Goal: Task Accomplishment & Management: Manage account settings

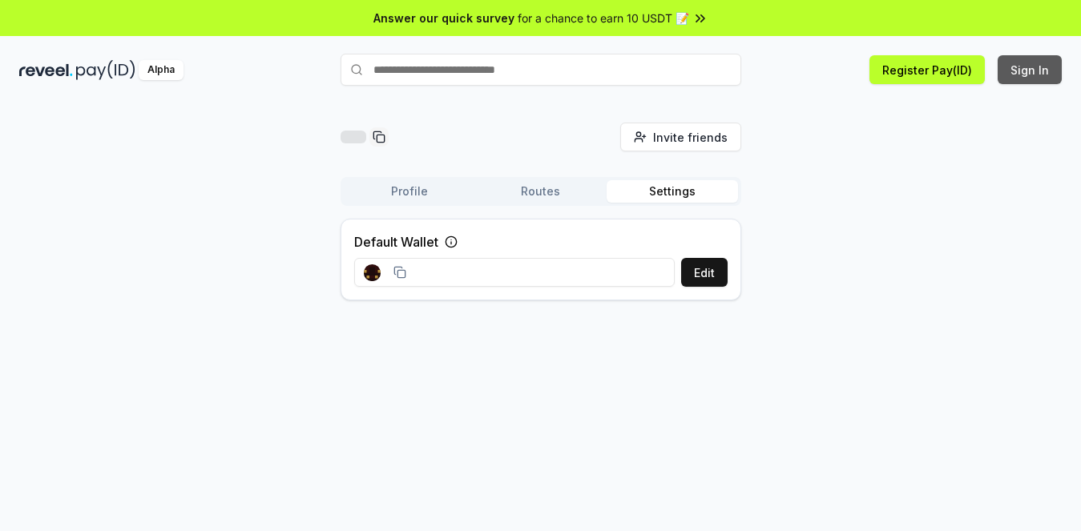
click at [1022, 74] on button "Sign In" at bounding box center [1029, 69] width 64 height 29
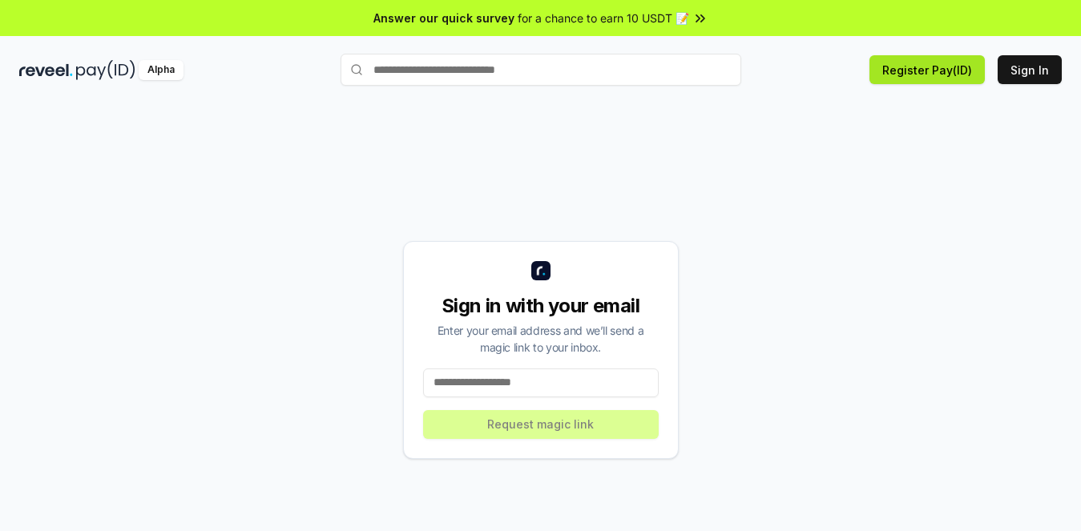
click at [917, 73] on button "Register Pay(ID)" at bounding box center [926, 69] width 115 height 29
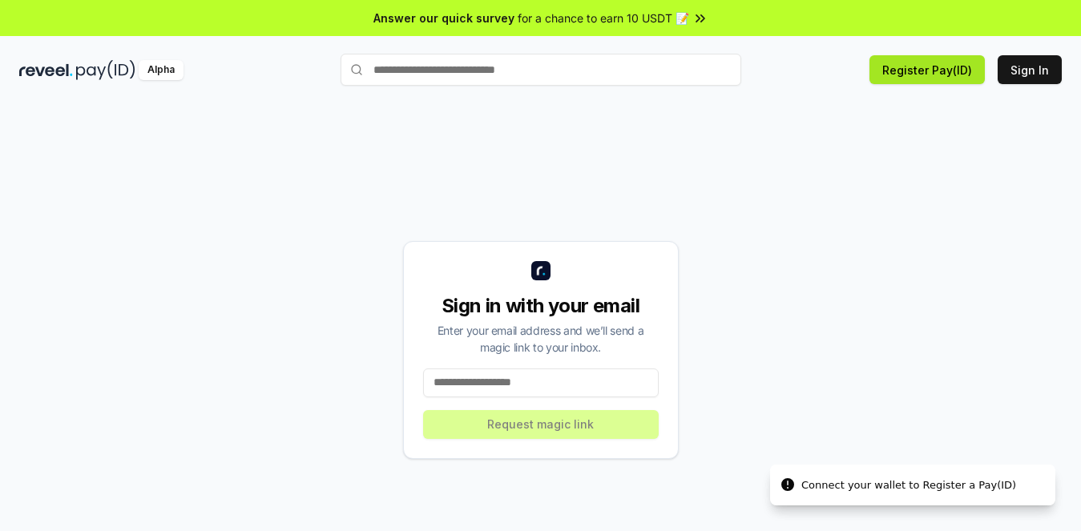
click at [920, 68] on button "Register Pay(ID)" at bounding box center [926, 69] width 115 height 29
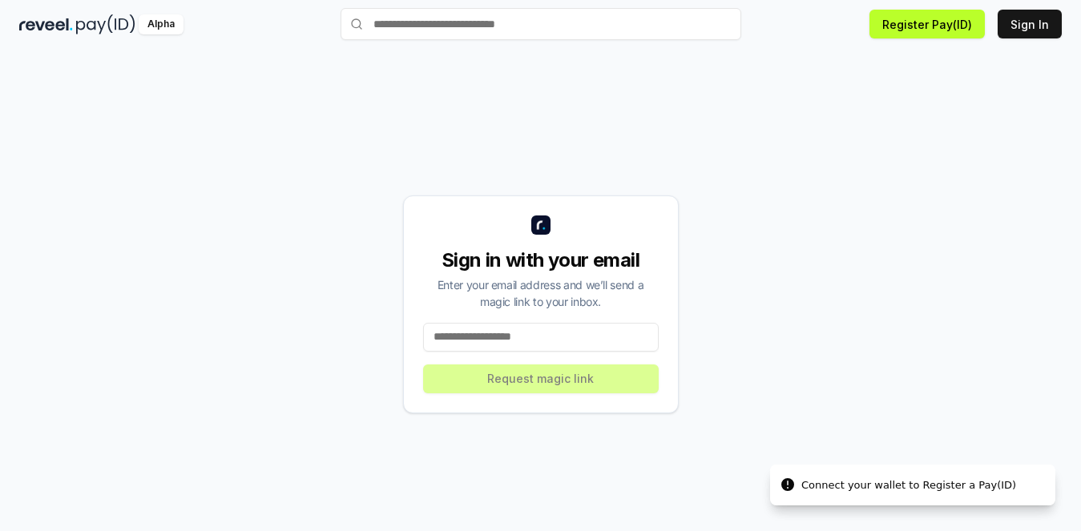
click at [560, 341] on input at bounding box center [541, 337] width 236 height 29
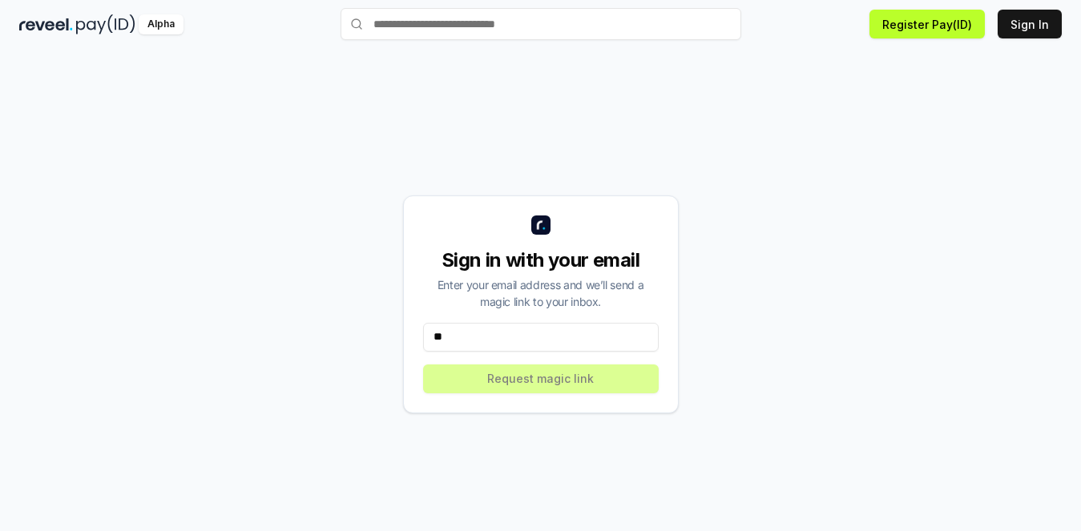
type input "*"
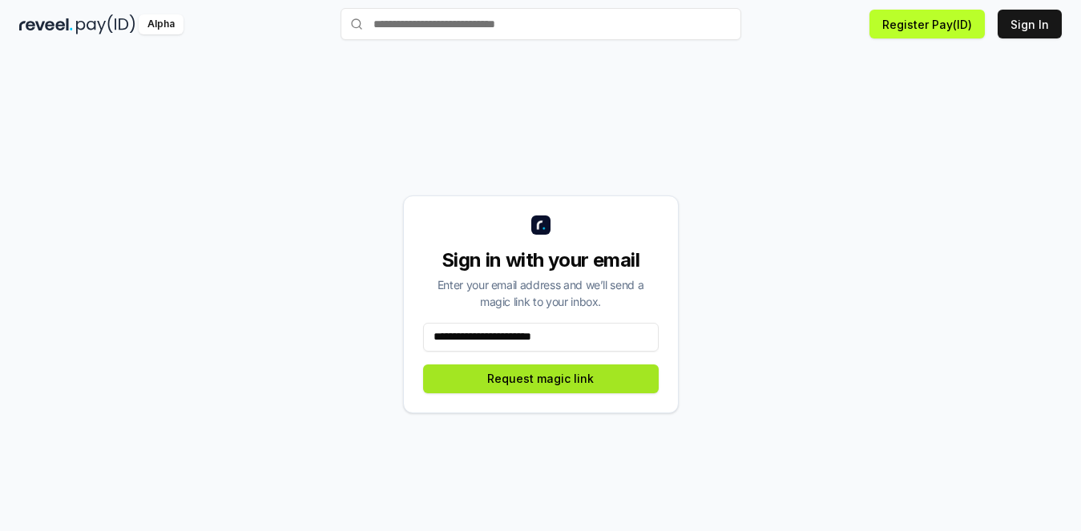
type input "**********"
click at [562, 381] on button "Request magic link" at bounding box center [541, 379] width 236 height 29
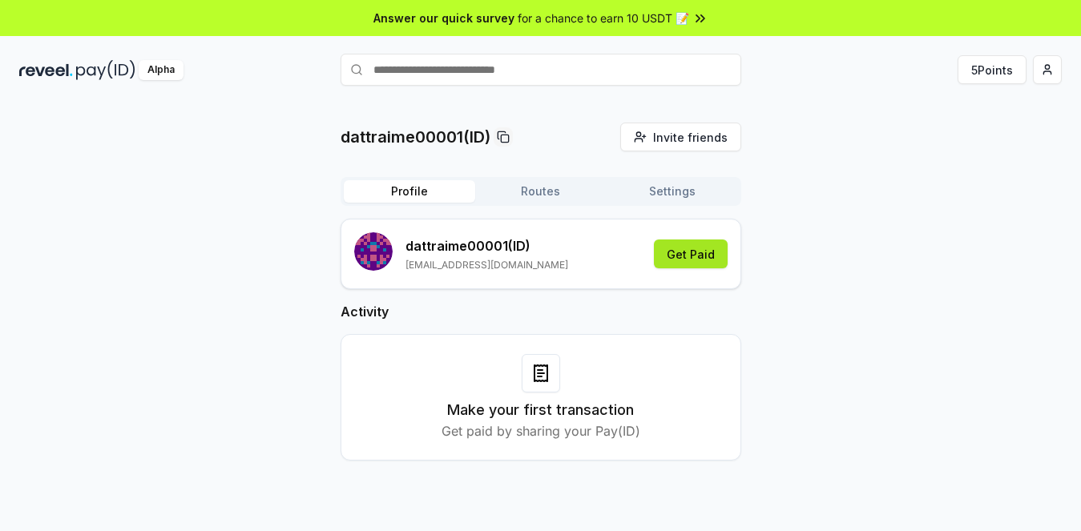
click at [699, 254] on button "Get Paid" at bounding box center [691, 254] width 74 height 29
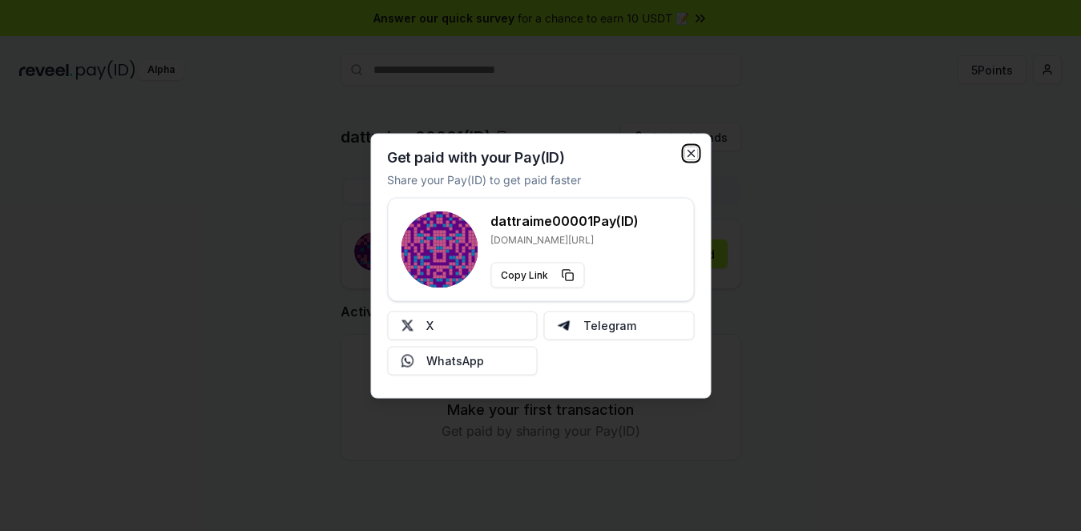
click at [691, 154] on icon "button" at bounding box center [690, 153] width 6 height 6
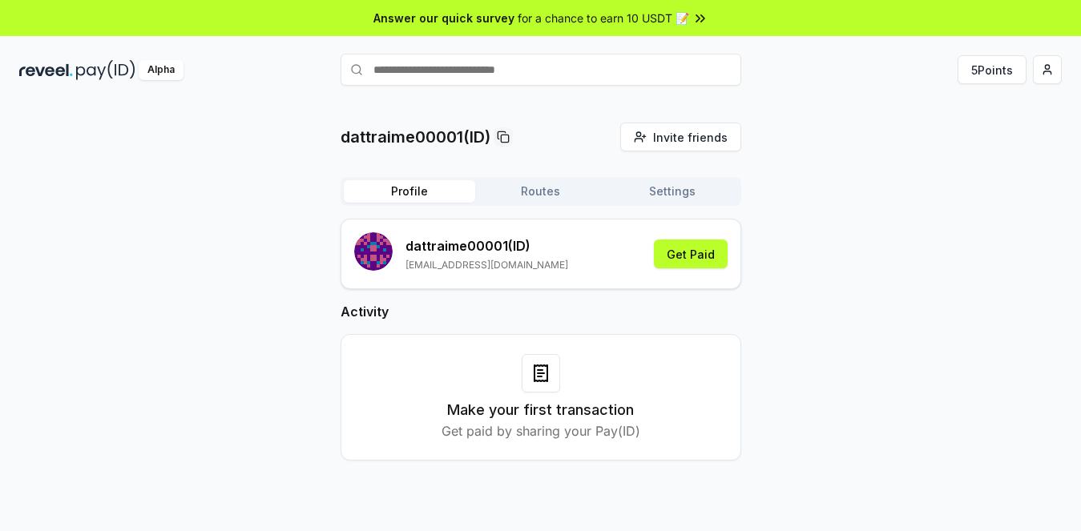
click at [522, 190] on button "Routes" at bounding box center [540, 191] width 131 height 22
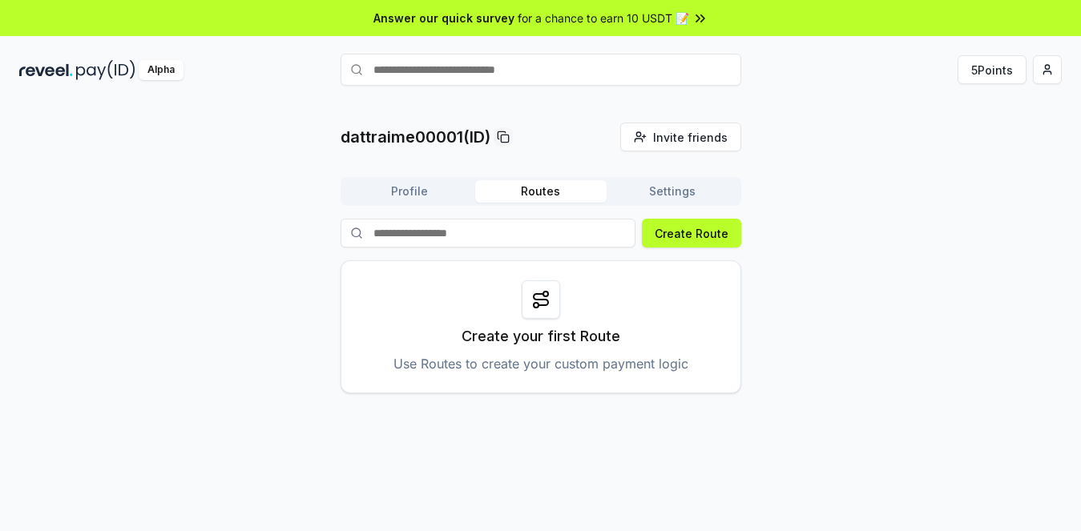
click at [644, 193] on button "Settings" at bounding box center [671, 191] width 131 height 22
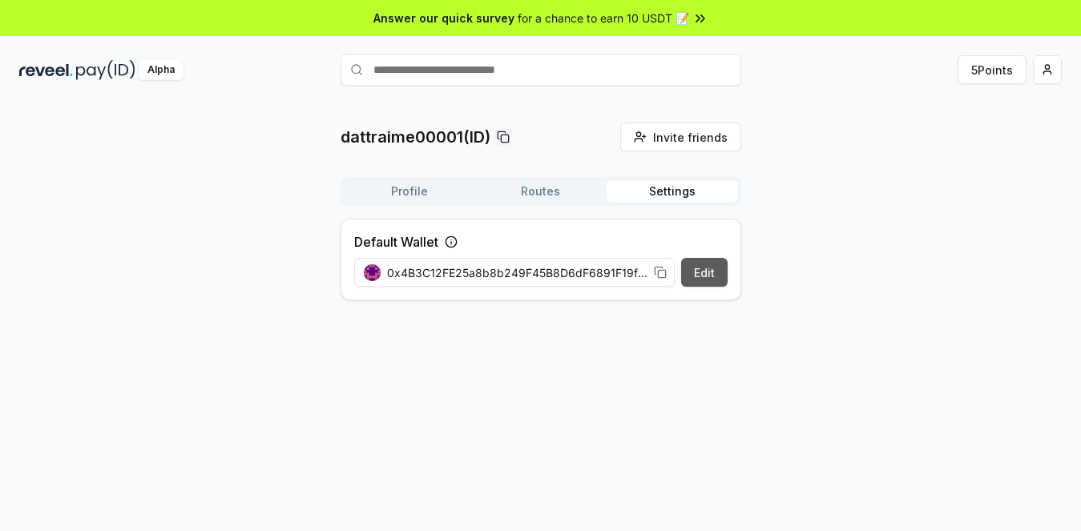
click at [707, 273] on button "Edit" at bounding box center [704, 272] width 46 height 29
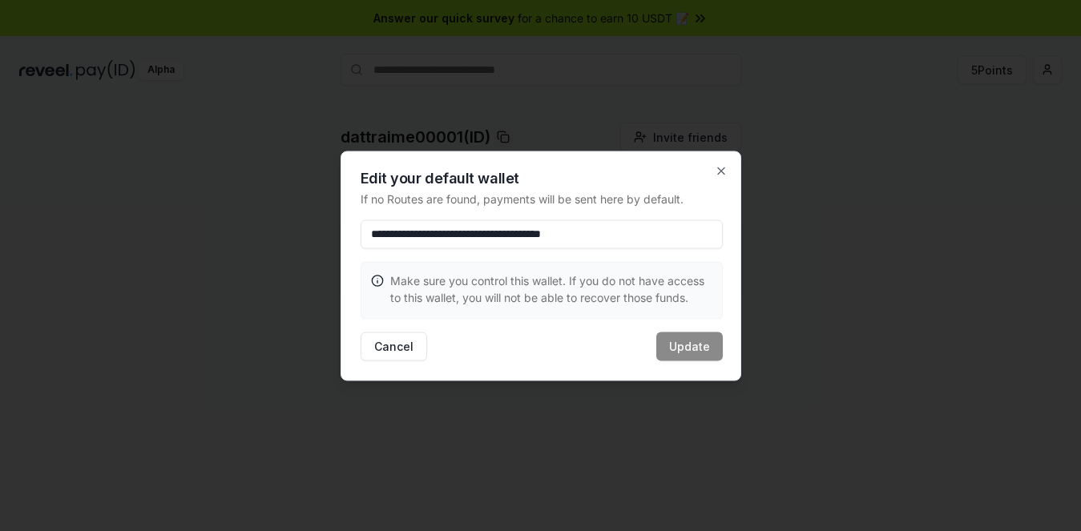
click at [648, 236] on input "**********" at bounding box center [542, 234] width 362 height 29
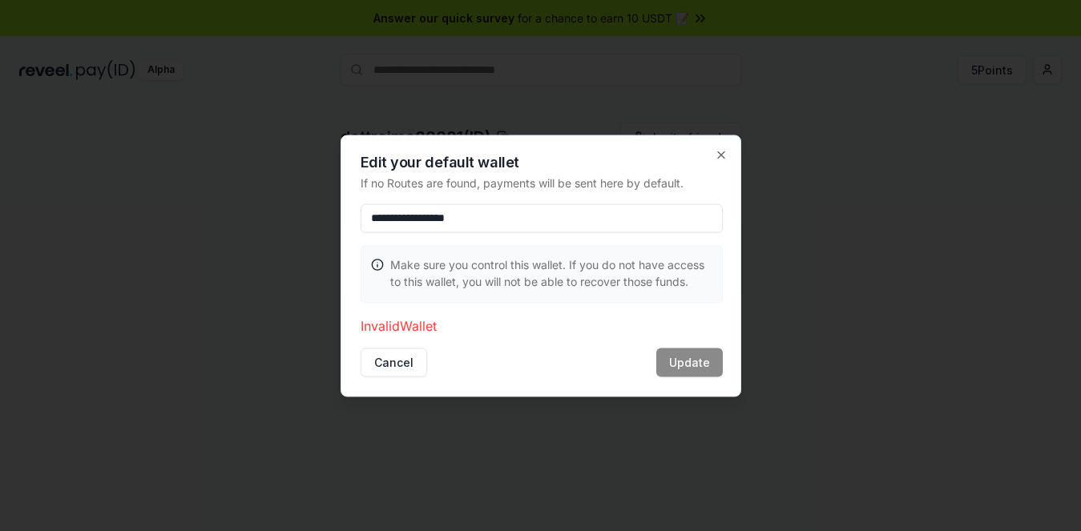
type input "**********"
click at [406, 329] on p "Invalid Wallet" at bounding box center [542, 325] width 362 height 19
click at [395, 373] on button "Cancel" at bounding box center [394, 362] width 66 height 29
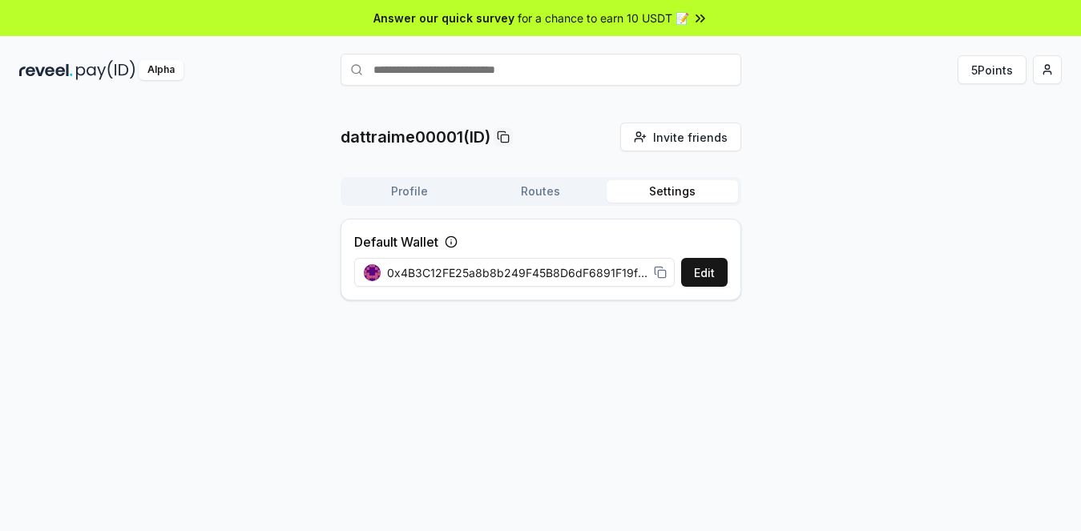
click at [663, 197] on button "Settings" at bounding box center [671, 191] width 131 height 22
click at [973, 71] on button "5 Points" at bounding box center [991, 69] width 69 height 29
click at [708, 270] on button "Edit" at bounding box center [704, 272] width 46 height 29
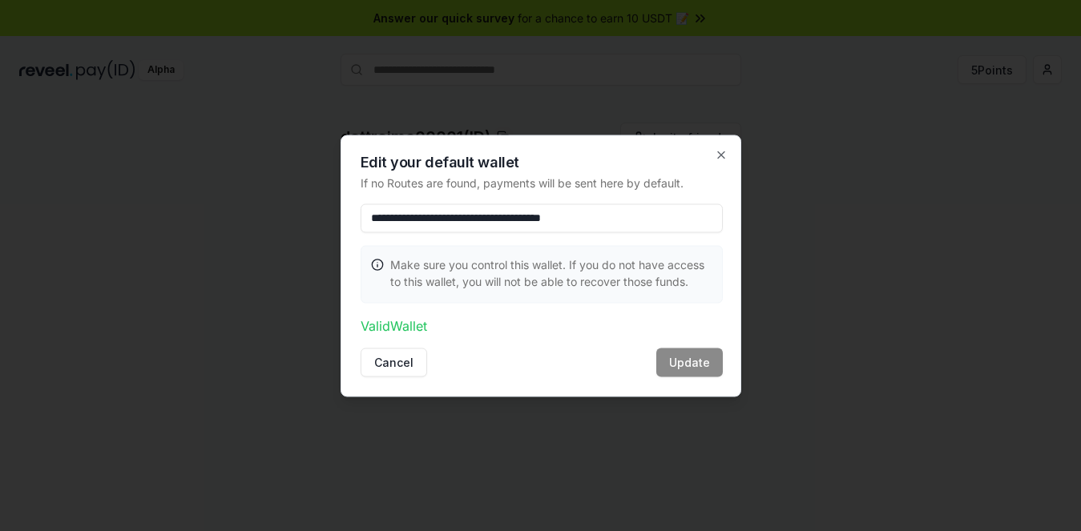
click at [406, 324] on p "Valid Wallet" at bounding box center [542, 325] width 362 height 19
click at [586, 211] on input "**********" at bounding box center [542, 218] width 362 height 29
click at [416, 222] on input "***" at bounding box center [542, 218] width 362 height 29
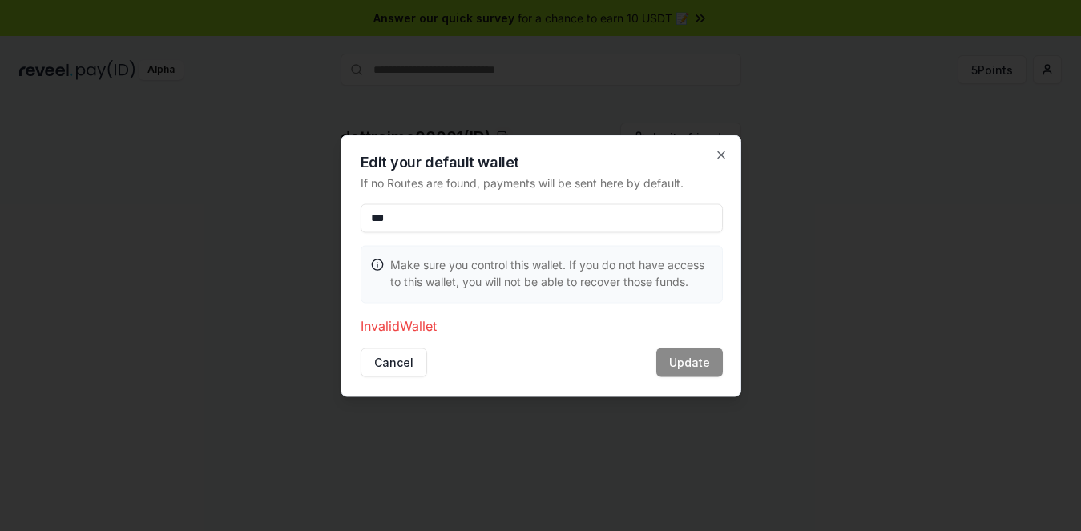
click at [416, 222] on input "***" at bounding box center [542, 218] width 362 height 29
type input "**********"
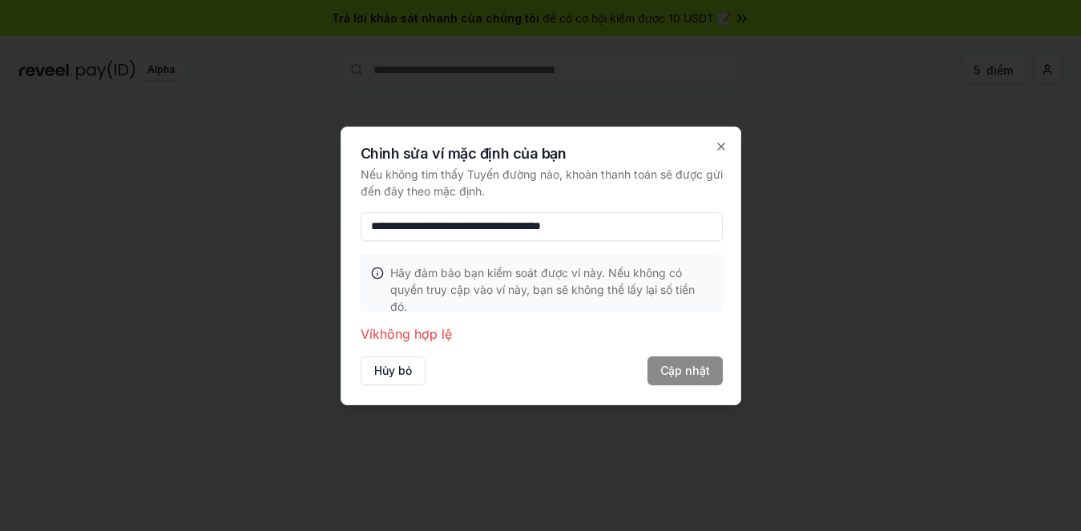
click at [851, 249] on div at bounding box center [540, 265] width 1081 height 531
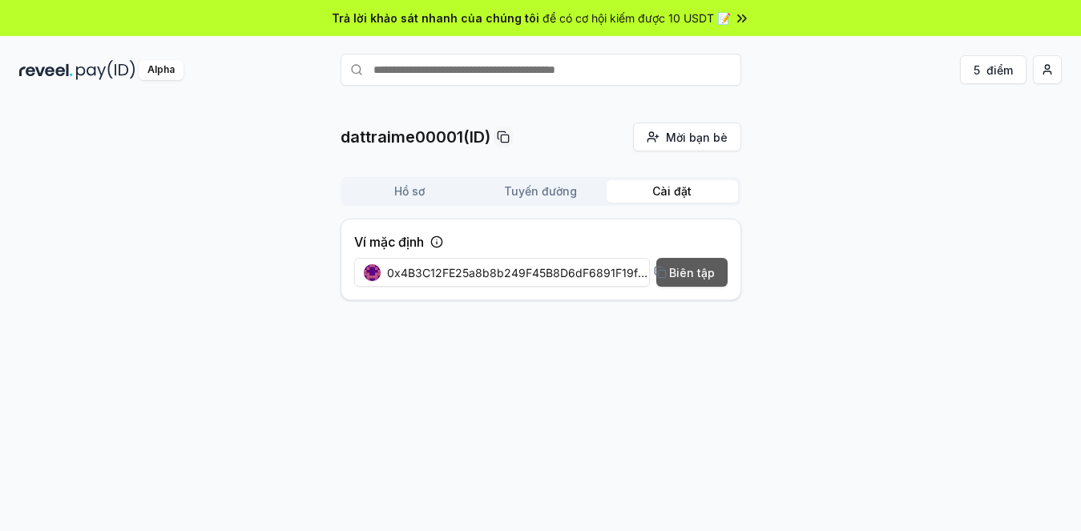
click at [583, 279] on font "0x4B3C12FE25a8b8b249F45B8D6dF6891F19fF0e34" at bounding box center [529, 273] width 285 height 14
click at [683, 273] on font "Biên tập" at bounding box center [692, 273] width 46 height 14
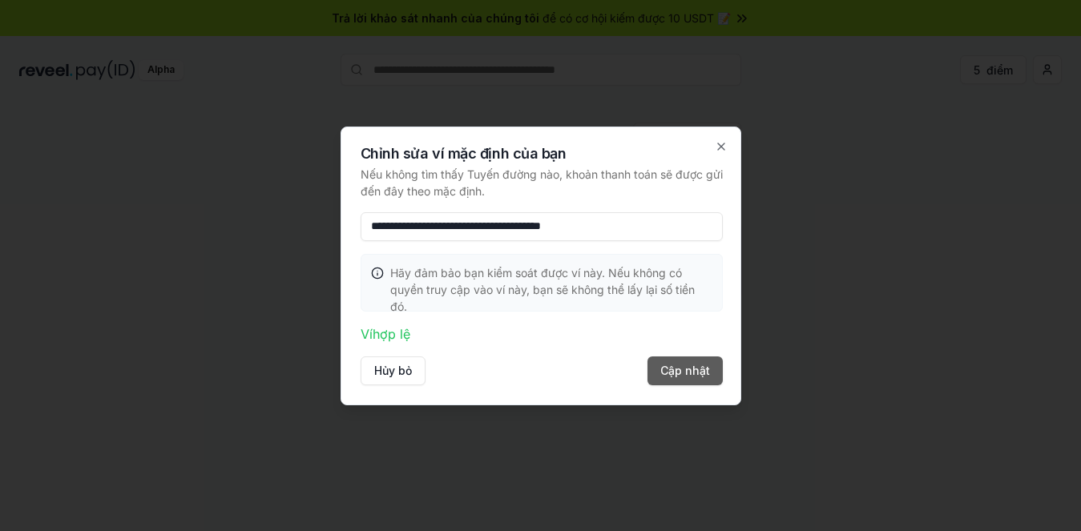
type input "**********"
click at [689, 371] on font "Cập nhật" at bounding box center [685, 371] width 50 height 14
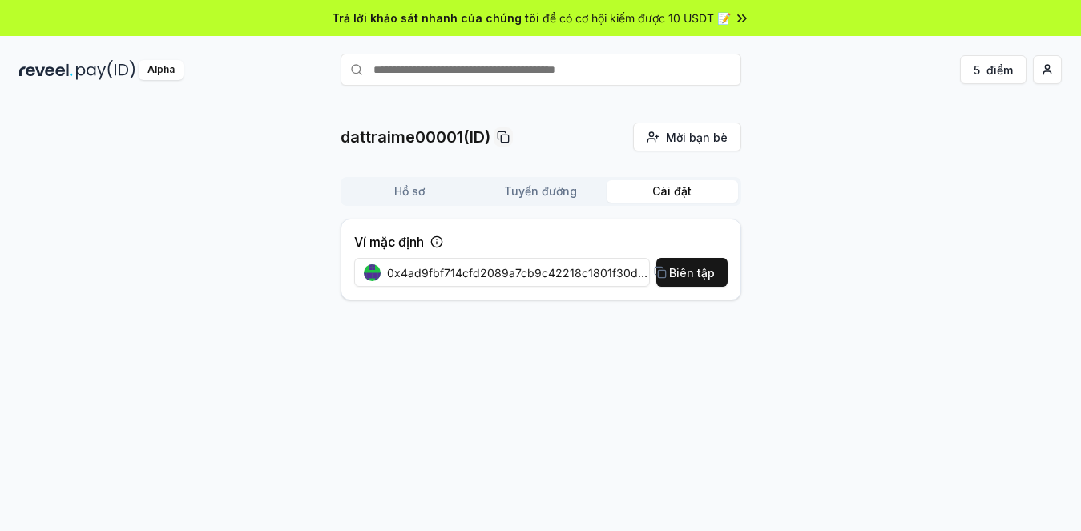
click at [582, 276] on font "0x4ad9fbf714cfd2089a7cb9c42218c1801f30df86" at bounding box center [521, 273] width 269 height 14
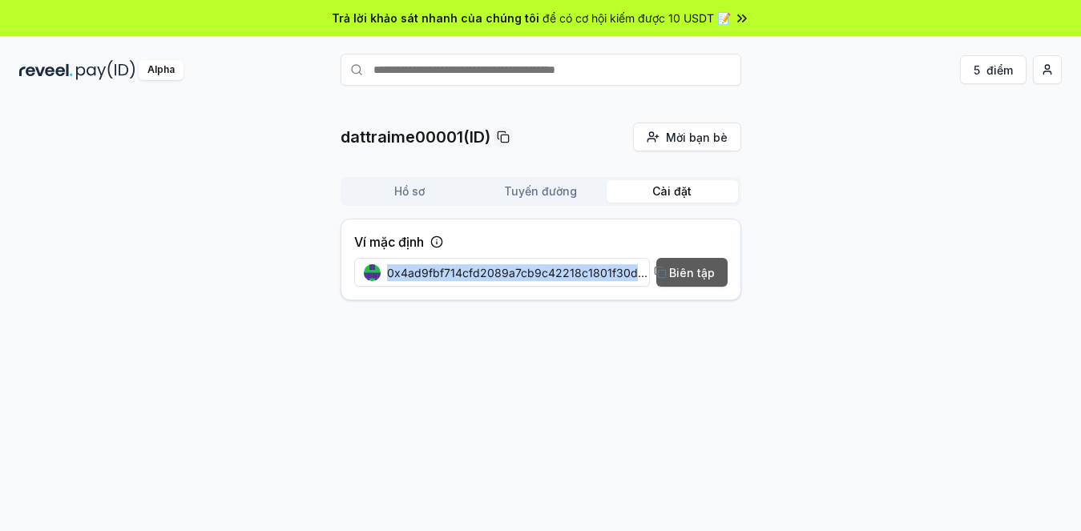
click at [683, 274] on font "Biên tập" at bounding box center [692, 273] width 46 height 14
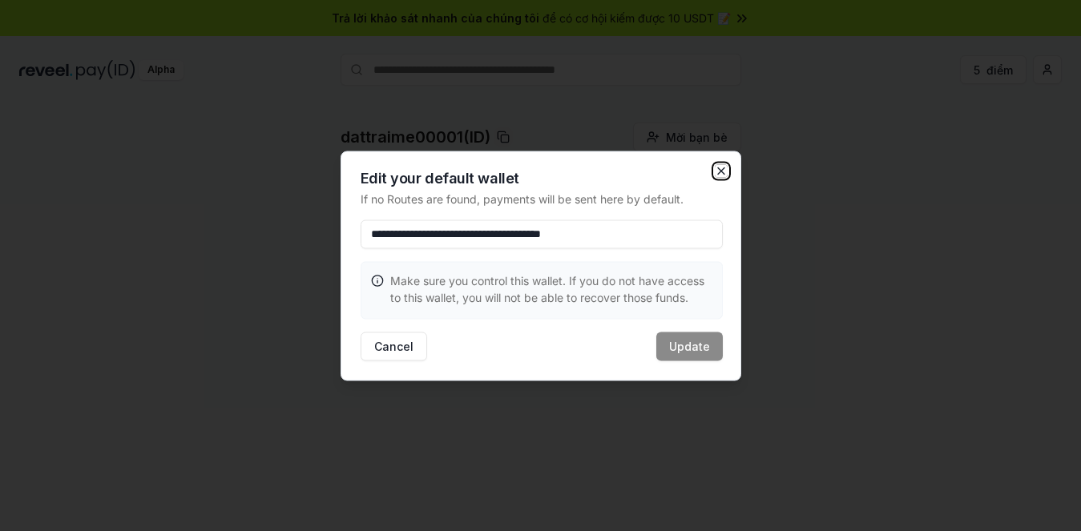
click at [724, 169] on icon "button" at bounding box center [721, 170] width 13 height 13
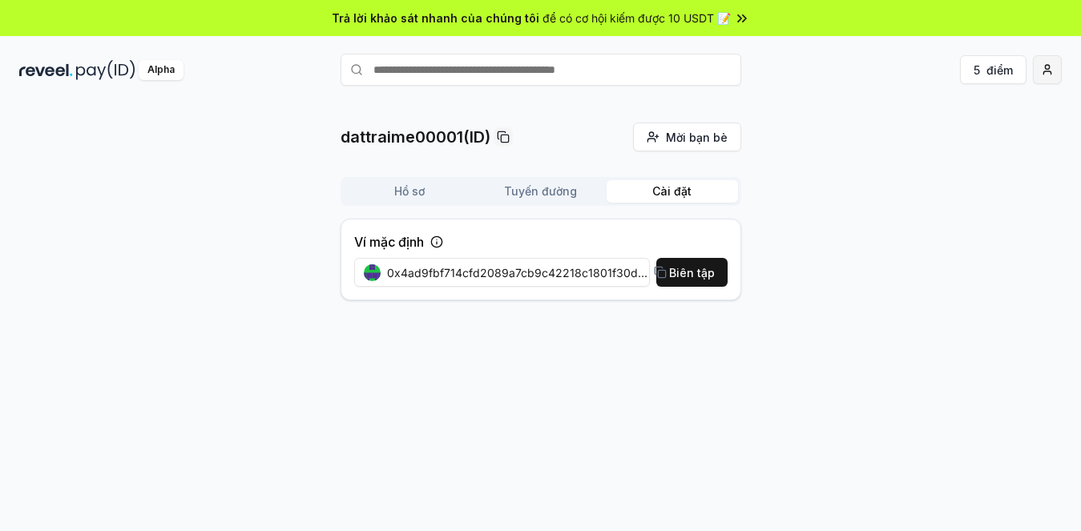
click at [1029, 76] on html "Trả lời khảo sát nhanh của chúng tôi để có cơ hội kiếm được 10 USDT 📝 Alpha 5 đ…" at bounding box center [540, 265] width 1081 height 531
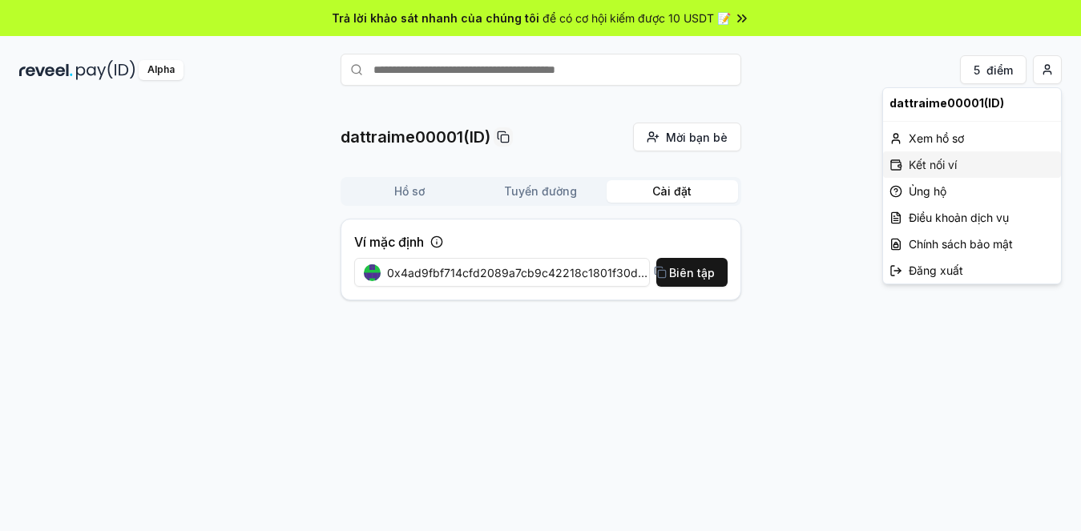
click at [933, 163] on font "Kết nối ví" at bounding box center [933, 165] width 48 height 14
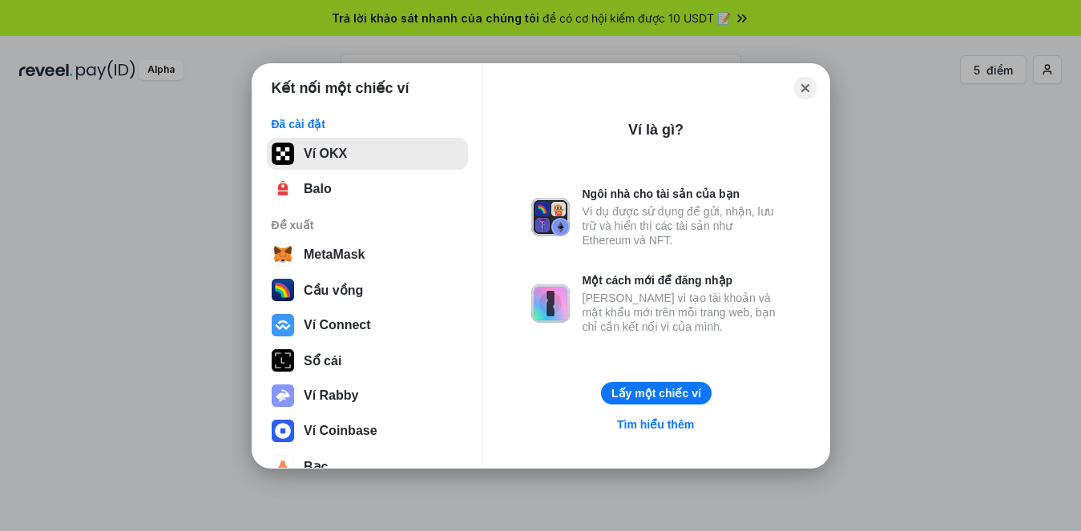
click at [362, 161] on button "Ví OKX" at bounding box center [367, 154] width 201 height 32
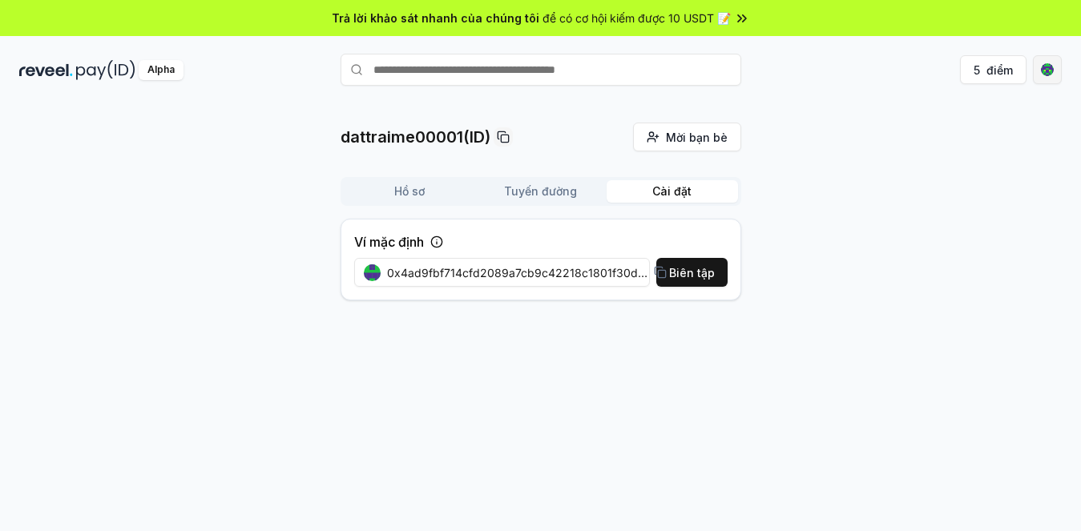
click at [1042, 71] on html "Trả lời khảo sát nhanh của chúng tôi để có cơ hội kiếm được 10 USDT 📝 Alpha 5 đ…" at bounding box center [540, 265] width 1081 height 531
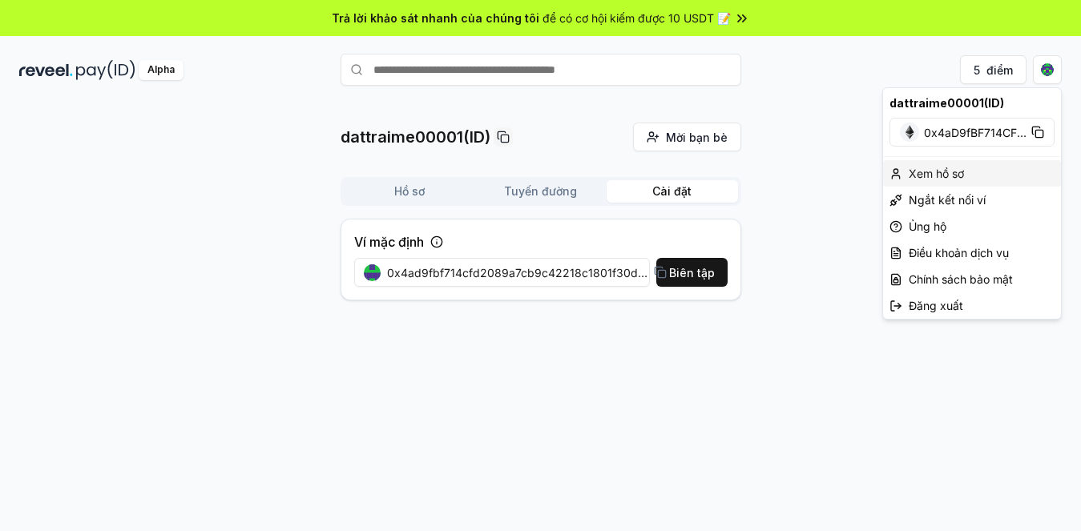
click at [949, 175] on font "Xem hồ sơ" at bounding box center [936, 174] width 55 height 14
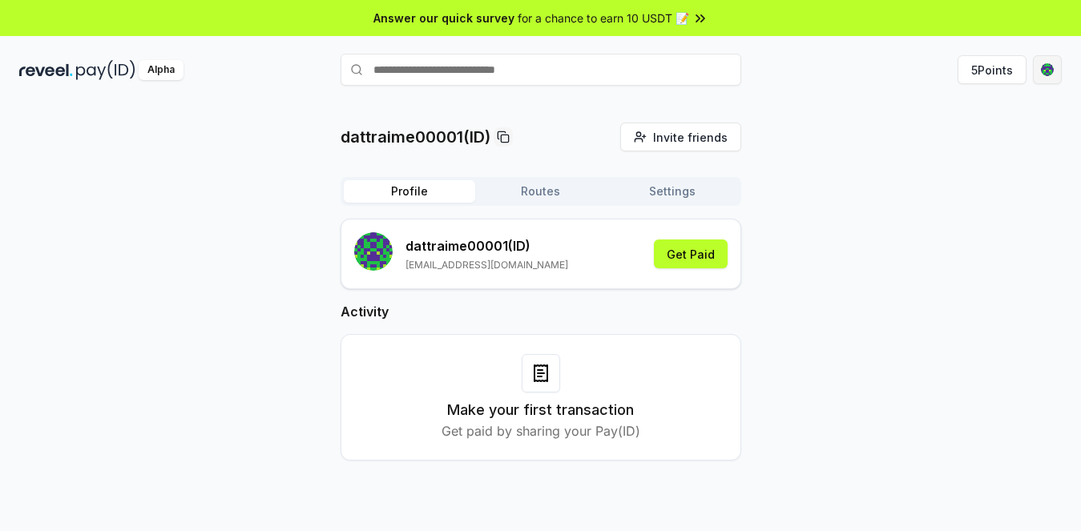
click at [1034, 74] on html "Answer our quick survey for a chance to earn 10 USDT 📝 Alpha 5 Points dattraime…" at bounding box center [540, 265] width 1081 height 531
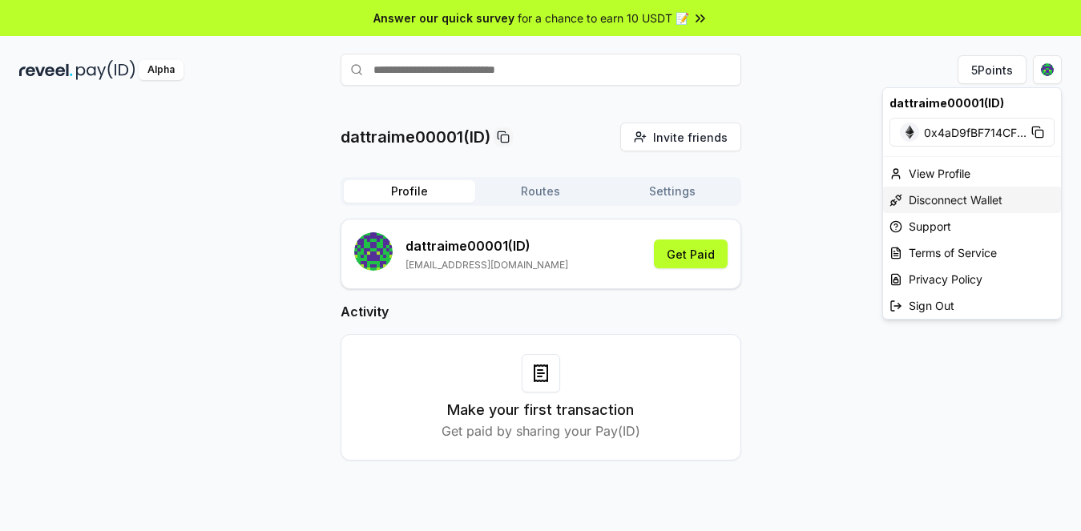
click at [940, 194] on div "Disconnect Wallet" at bounding box center [972, 200] width 178 height 26
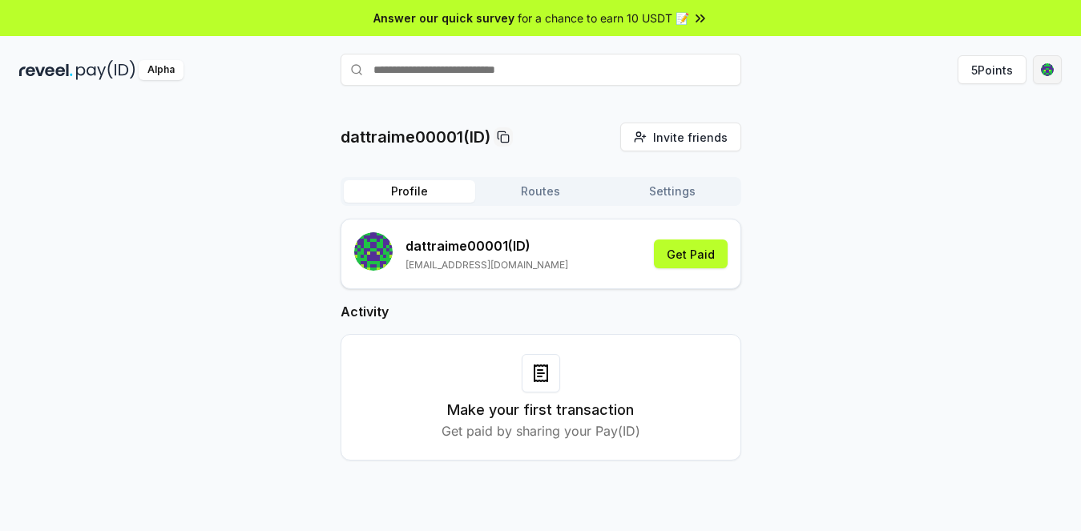
click at [1034, 66] on html "Answer our quick survey for a chance to earn 10 USDT 📝 Alpha 5 Points dattraime…" at bounding box center [540, 265] width 1081 height 531
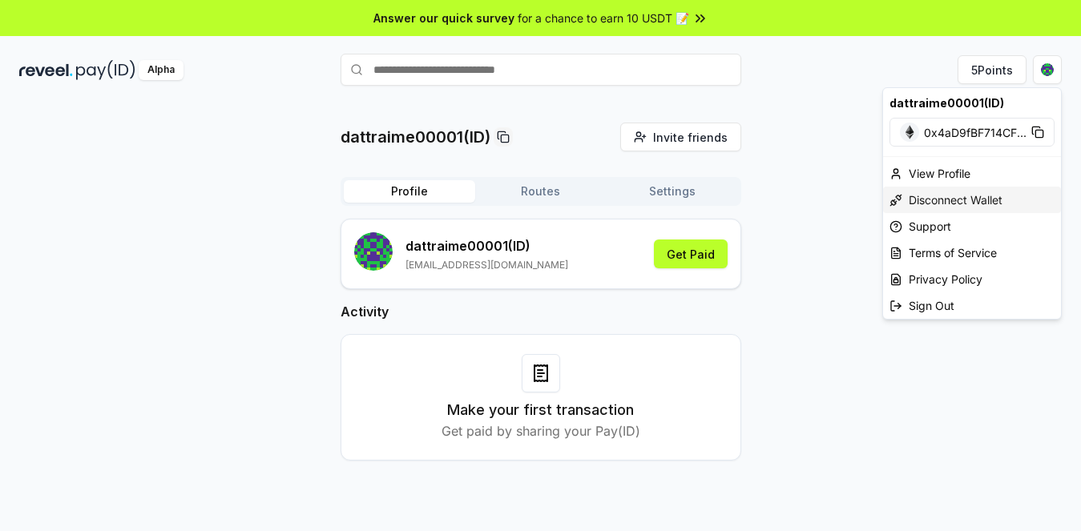
click at [981, 202] on div "Disconnect Wallet" at bounding box center [972, 200] width 178 height 26
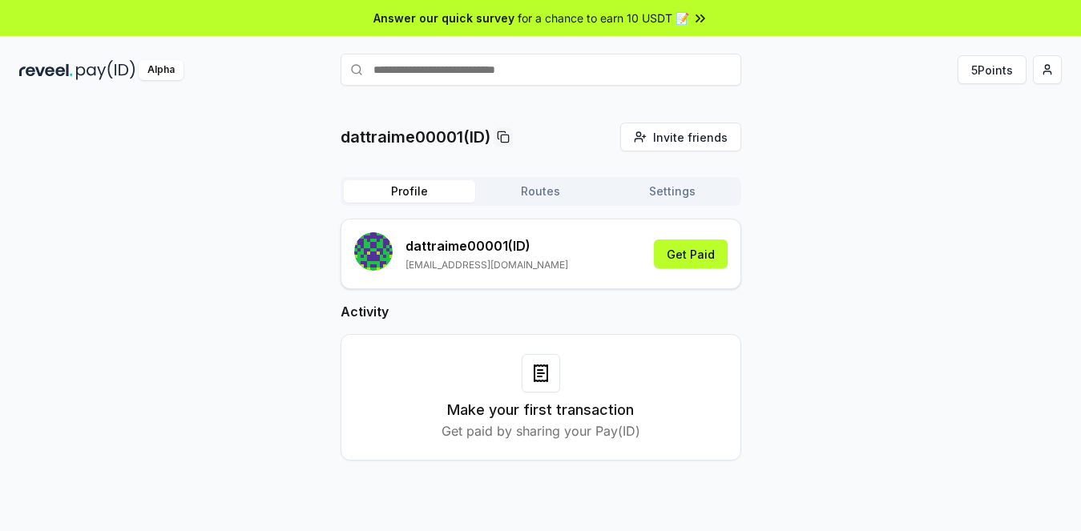
click at [1042, 66] on html "Answer our quick survey for a chance to earn 10 USDT 📝 Alpha 5 Points dattraime…" at bounding box center [540, 265] width 1081 height 531
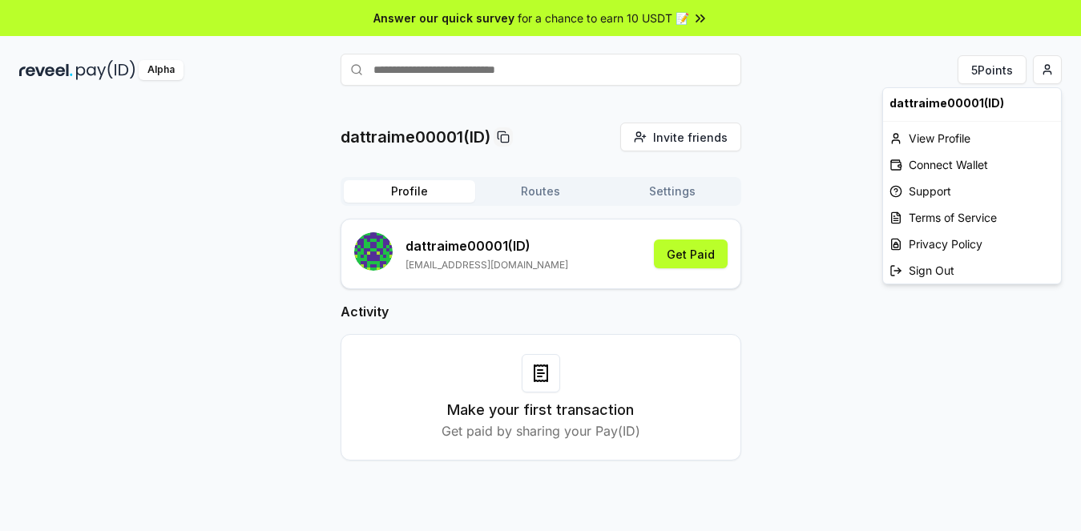
click at [675, 192] on html "Answer our quick survey for a chance to earn 10 USDT 📝 Alpha 5 Points dattraime…" at bounding box center [540, 265] width 1081 height 531
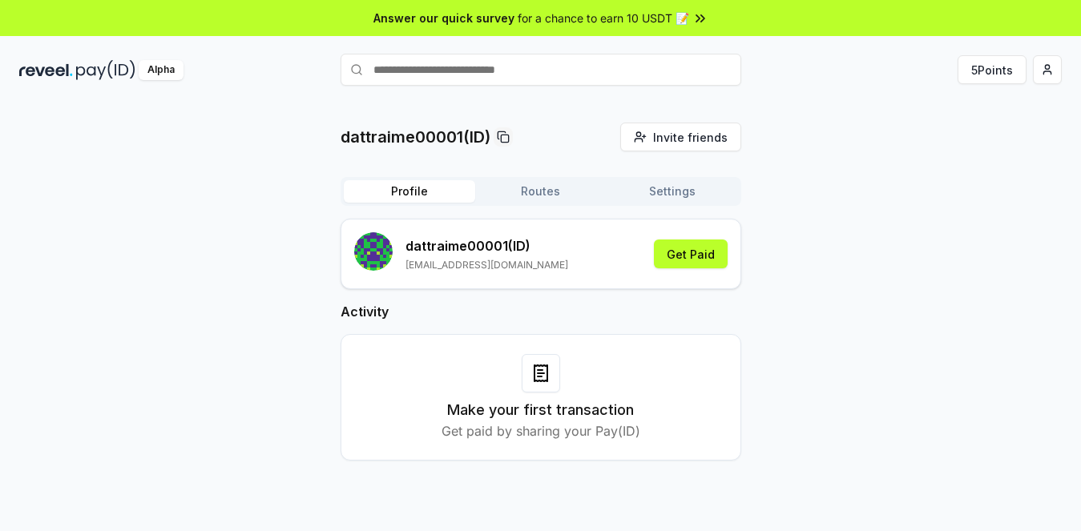
click at [675, 192] on button "Settings" at bounding box center [671, 191] width 131 height 22
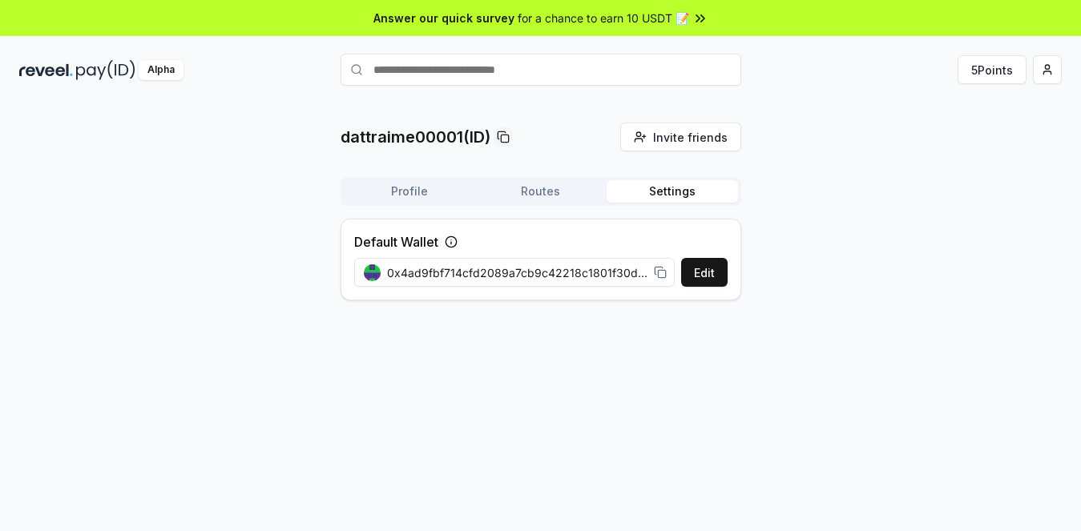
click at [445, 242] on icon at bounding box center [451, 242] width 13 height 13
click at [486, 272] on span "0x4ad9fbf714cfd2089a7cb9c42218c1801f30df86" at bounding box center [517, 272] width 260 height 17
click at [702, 267] on button "Edit" at bounding box center [704, 272] width 46 height 29
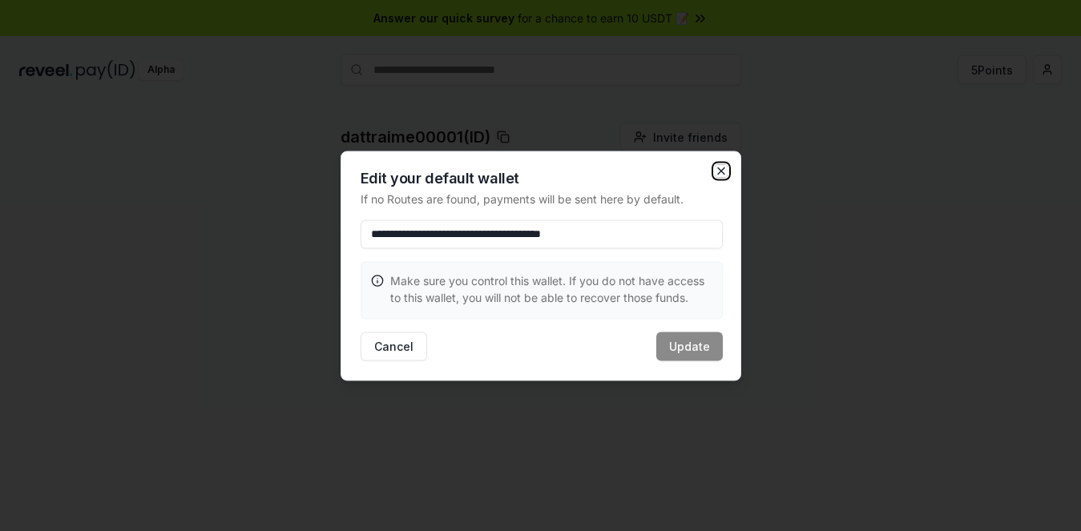
click at [724, 172] on icon "button" at bounding box center [721, 170] width 13 height 13
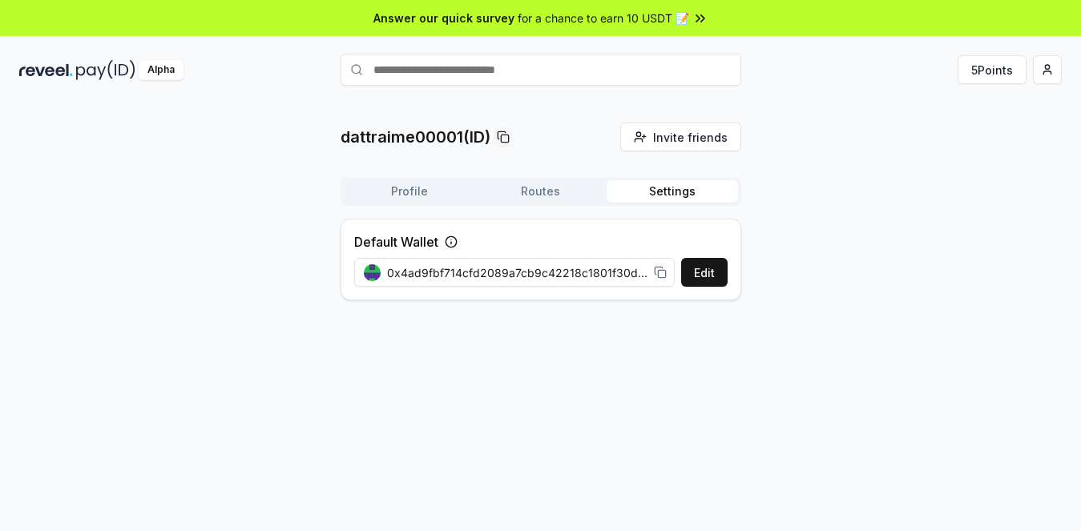
click at [485, 71] on input "text" at bounding box center [541, 70] width 401 height 32
click at [455, 136] on p "dattraime00001(ID)" at bounding box center [416, 137] width 150 height 22
click at [536, 202] on button "Routes" at bounding box center [540, 191] width 131 height 22
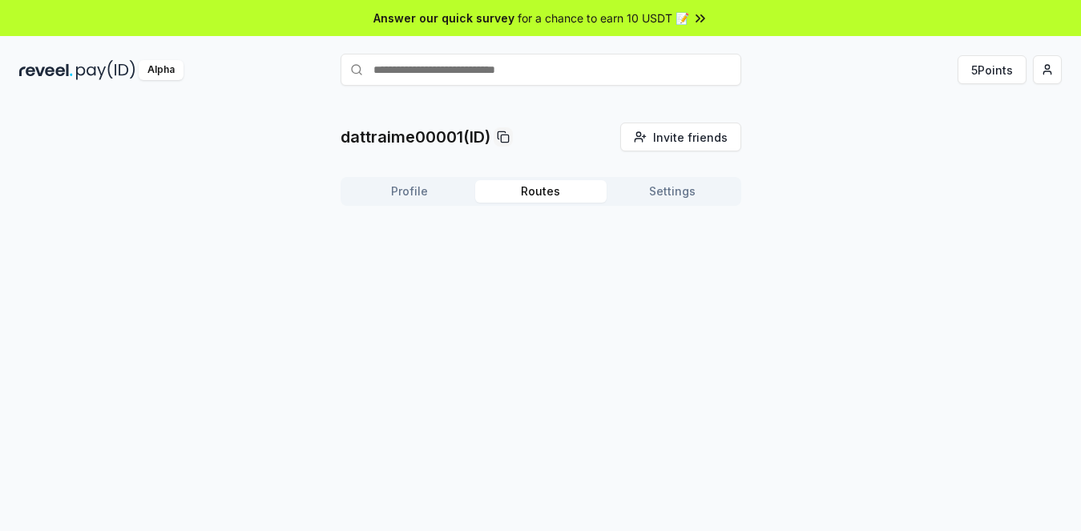
click at [389, 199] on button "Profile" at bounding box center [409, 191] width 131 height 22
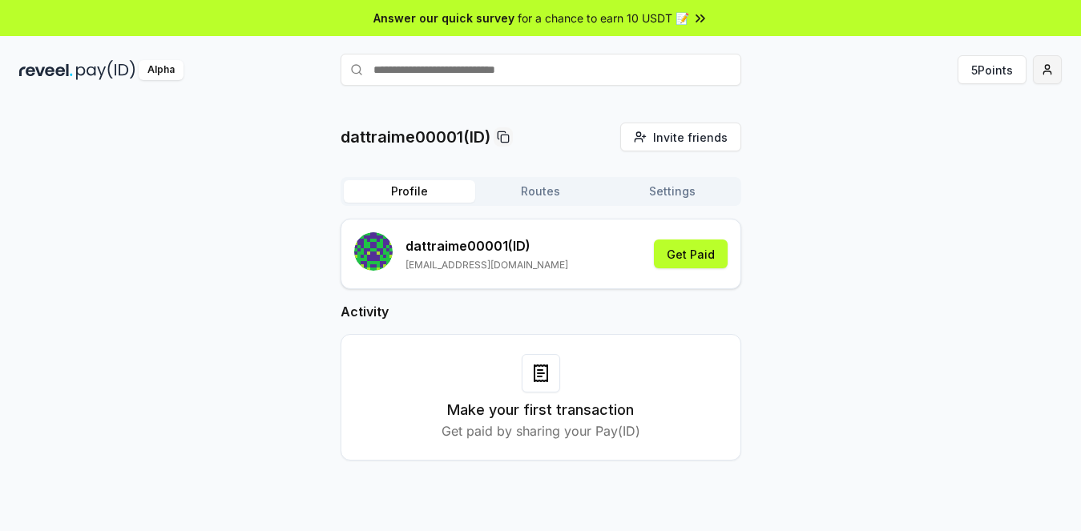
click at [1030, 79] on html "Answer our quick survey for a chance to earn 10 USDT 📝 Alpha 5 Points dattraime…" at bounding box center [540, 265] width 1081 height 531
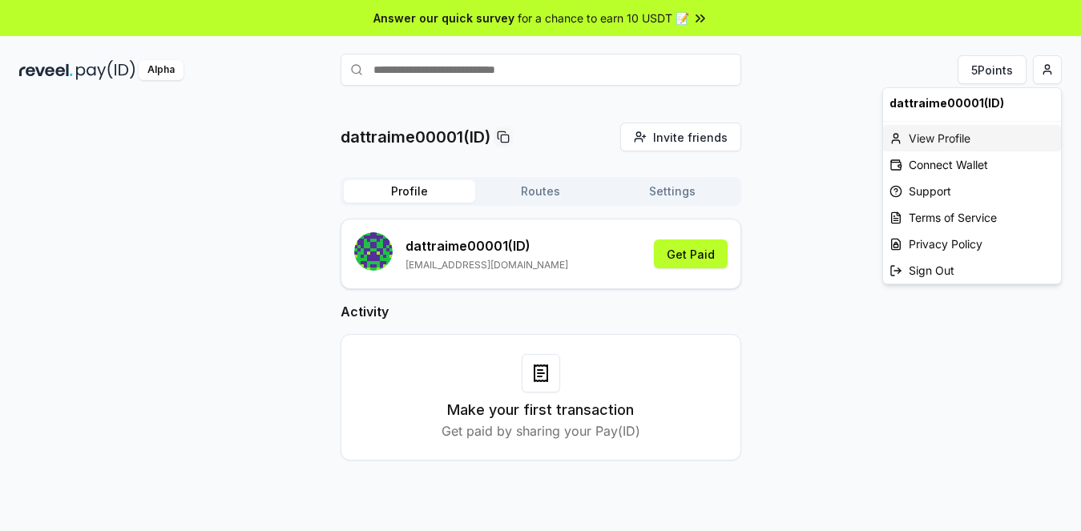
click at [951, 139] on div "View Profile" at bounding box center [972, 138] width 178 height 26
